Goal: Find specific page/section: Find specific page/section

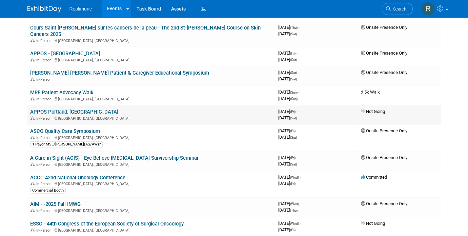
scroll to position [475, 0]
click at [121, 155] on link "A Cure in Sight (ACIS) - Eye Believe [MEDICAL_DATA] Survivorship Seminar" at bounding box center [114, 158] width 168 height 6
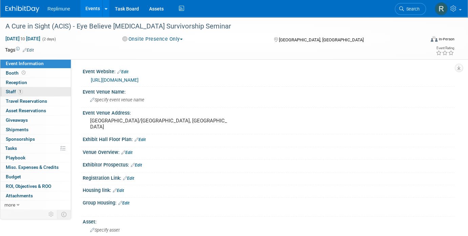
click at [13, 91] on span "Staff 1" at bounding box center [14, 91] width 17 height 5
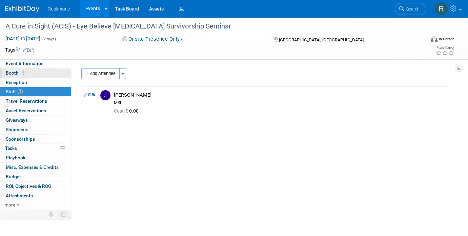
click at [12, 71] on span "Booth" at bounding box center [16, 72] width 21 height 5
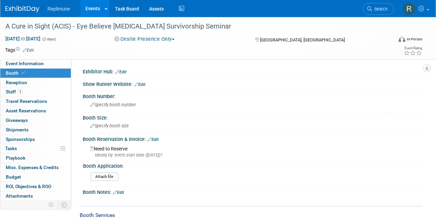
click at [88, 10] on link "Events" at bounding box center [92, 8] width 25 height 17
